Goal: Information Seeking & Learning: Learn about a topic

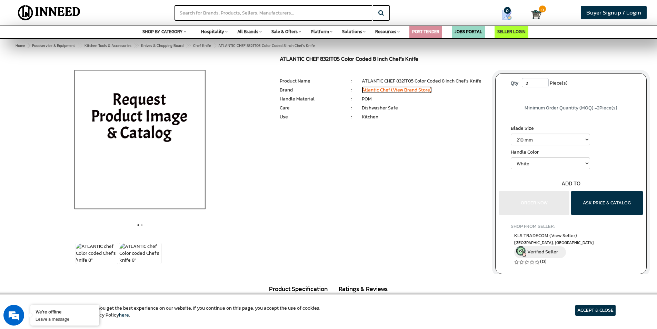
click at [397, 89] on link "Atlantic Chef (View Brand Store)" at bounding box center [397, 89] width 70 height 7
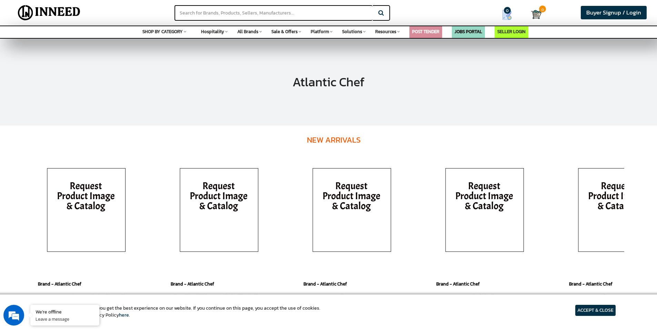
click at [202, 199] on img at bounding box center [219, 211] width 97 height 103
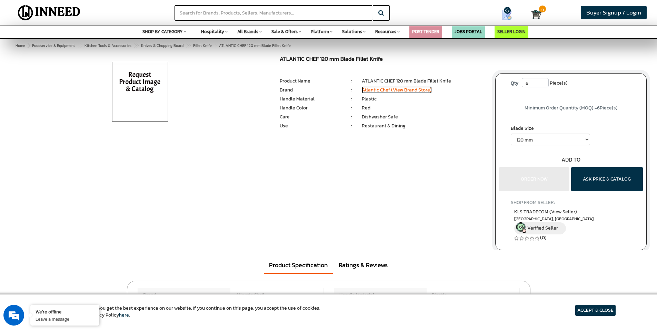
click at [417, 91] on link "Atlantic Chef (View Brand Store)" at bounding box center [397, 89] width 70 height 7
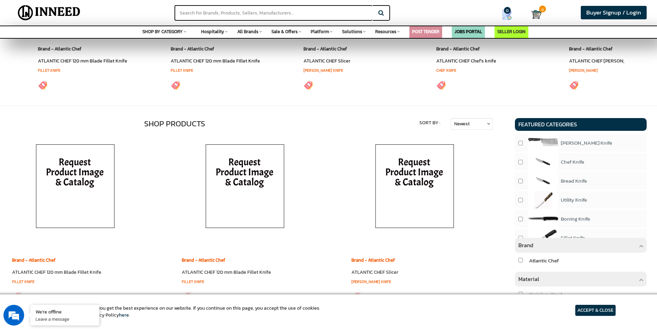
scroll to position [241, 0]
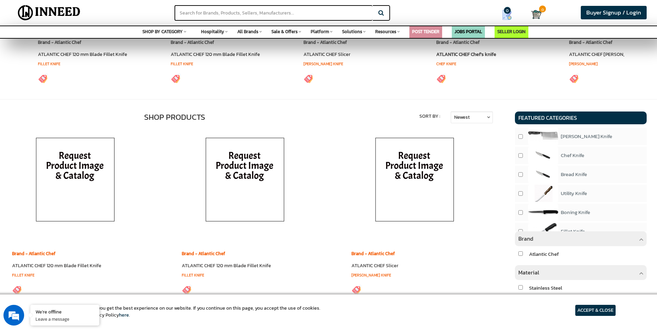
click at [447, 63] on link "Chef Knife" at bounding box center [446, 64] width 20 height 6
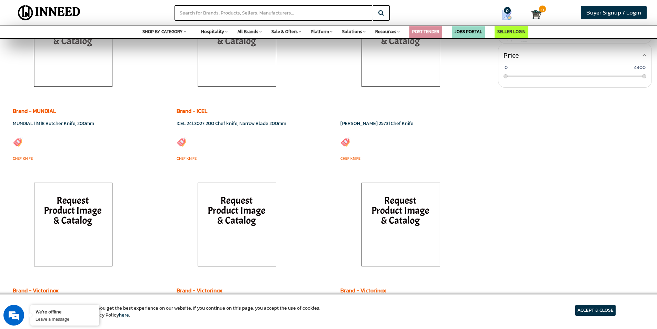
scroll to position [172, 0]
